Goal: Task Accomplishment & Management: Use online tool/utility

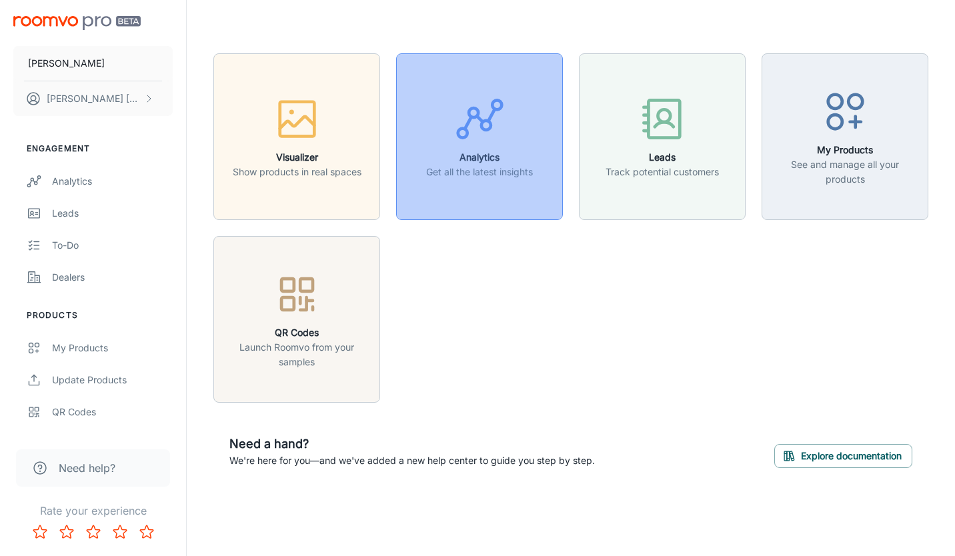
click at [439, 171] on p "Get all the latest insights" at bounding box center [479, 172] width 107 height 15
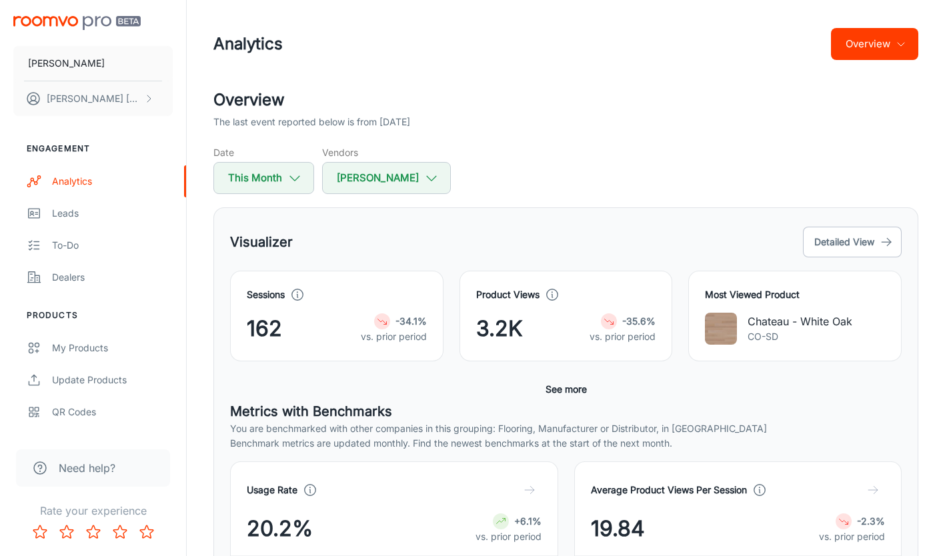
click at [856, 43] on button "Overview" at bounding box center [874, 44] width 87 height 32
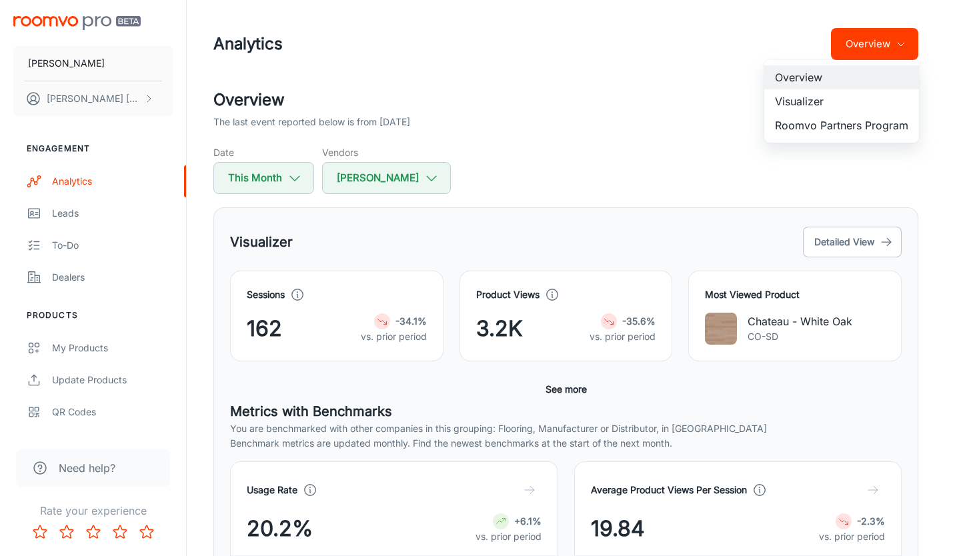
click at [811, 110] on li "Visualizer" at bounding box center [841, 101] width 155 height 24
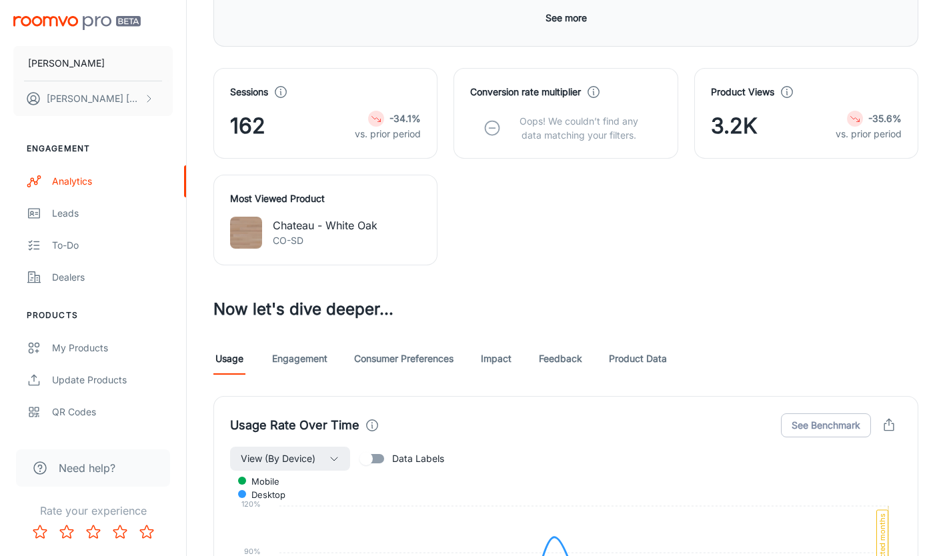
scroll to position [450, 0]
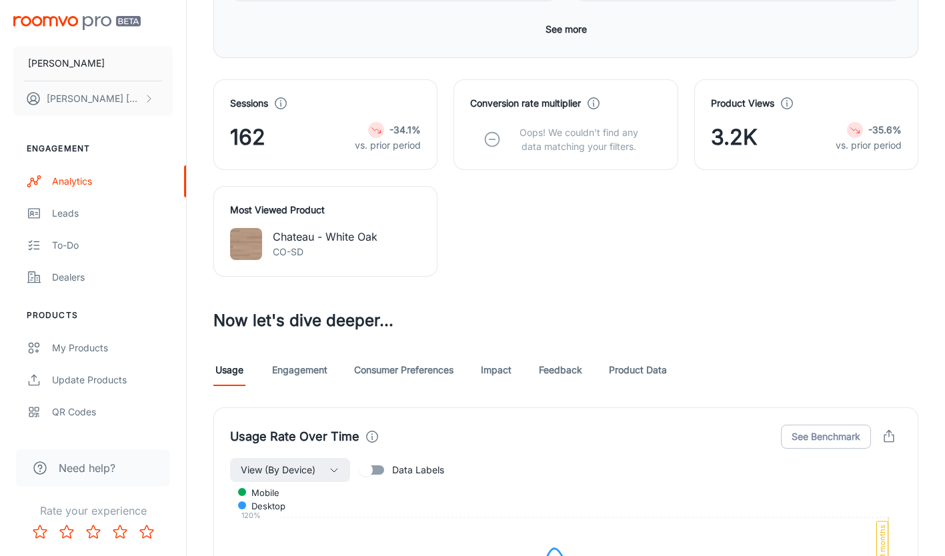
click at [632, 369] on link "Product Data" at bounding box center [638, 370] width 58 height 32
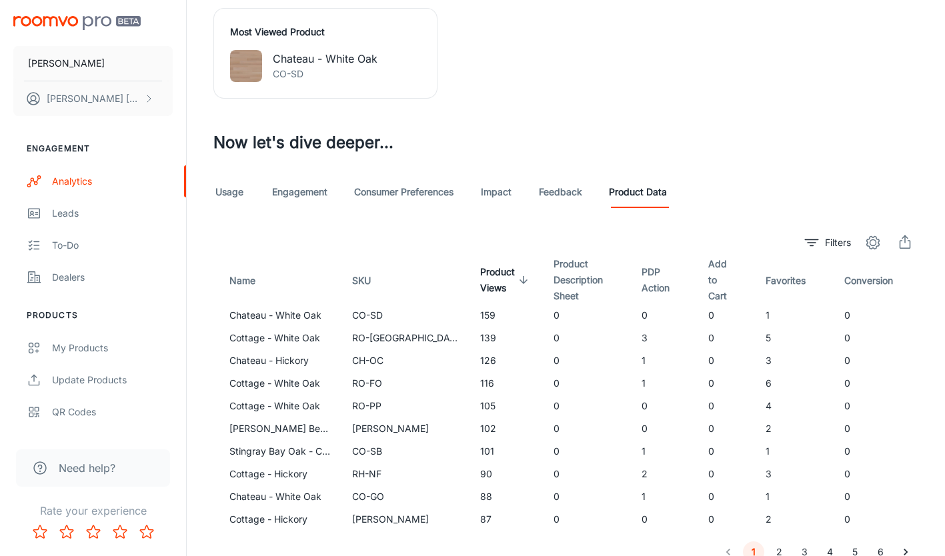
scroll to position [688, 0]
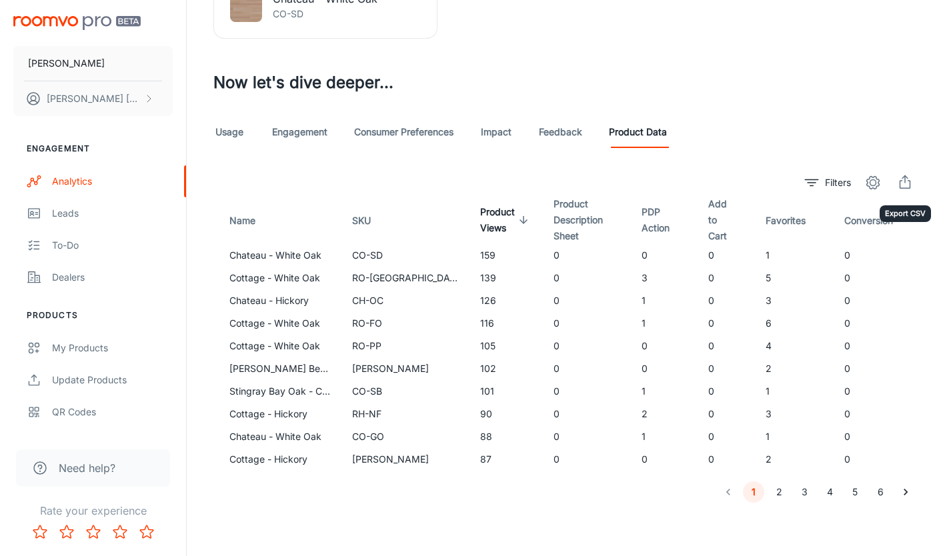
click at [898, 185] on icon "export" at bounding box center [905, 183] width 16 height 16
click at [905, 498] on icon "Go to next page" at bounding box center [905, 492] width 13 height 13
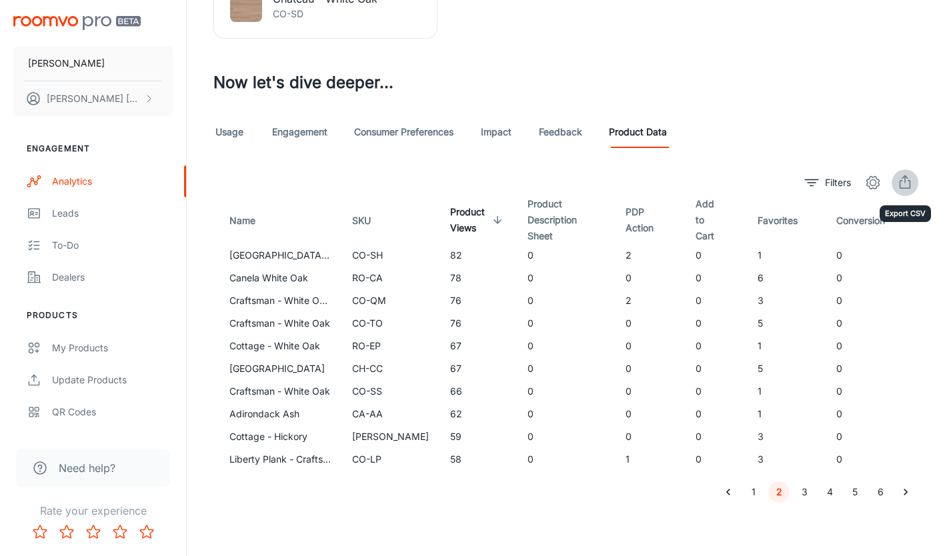
click at [906, 191] on button "export" at bounding box center [905, 182] width 27 height 27
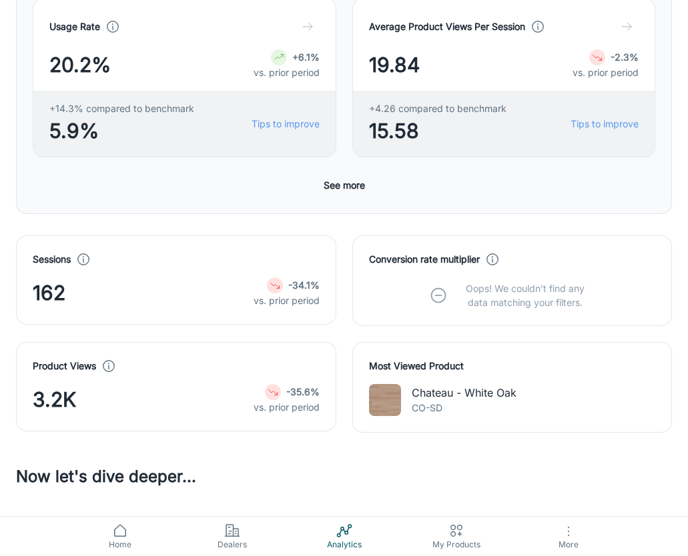
scroll to position [0, 0]
